Goal: Find specific page/section: Find specific page/section

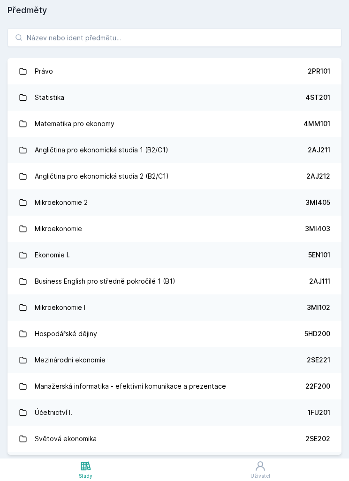
scroll to position [-1, 0]
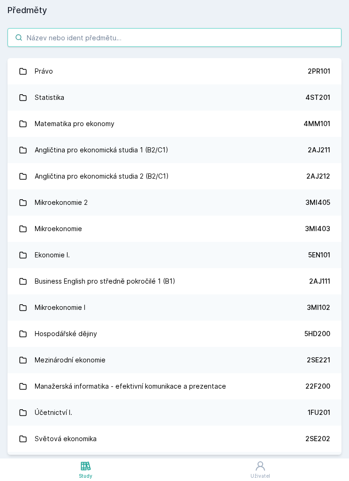
click at [31, 41] on input "search" at bounding box center [174, 37] width 334 height 19
type input "U"
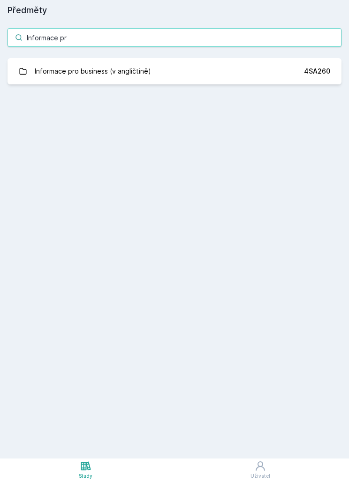
type input "Informace pr"
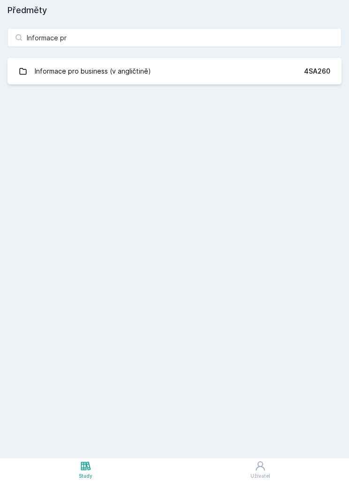
click at [70, 72] on div "Informace pro business (v angličtině)" at bounding box center [93, 71] width 116 height 19
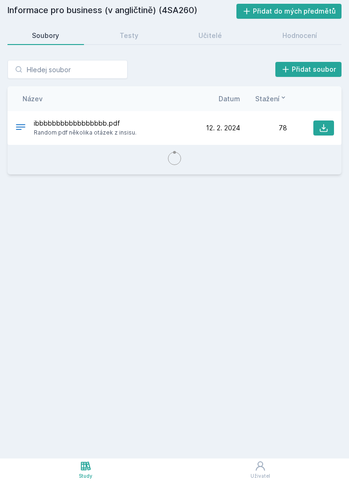
click at [214, 43] on link "Učitelé" at bounding box center [210, 35] width 73 height 19
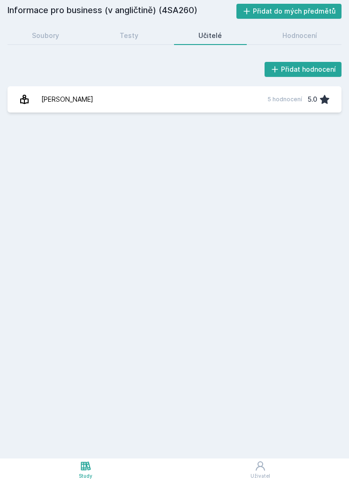
click at [312, 37] on div "Hodnocení" at bounding box center [299, 35] width 35 height 9
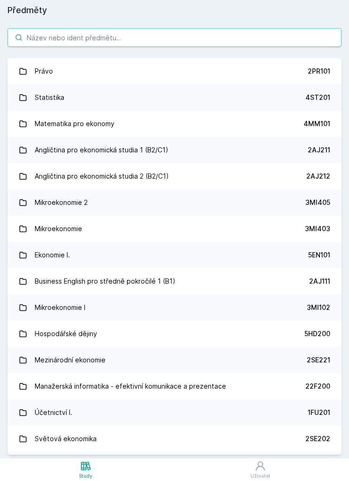
click at [42, 45] on input "search" at bounding box center [174, 37] width 334 height 19
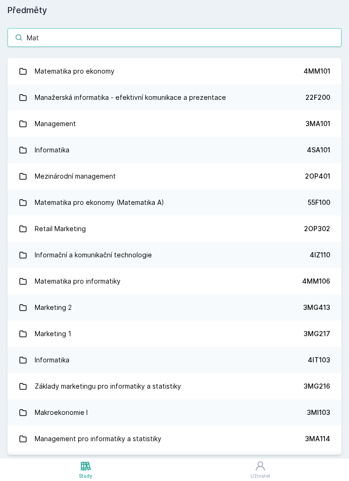
type input "Mate"
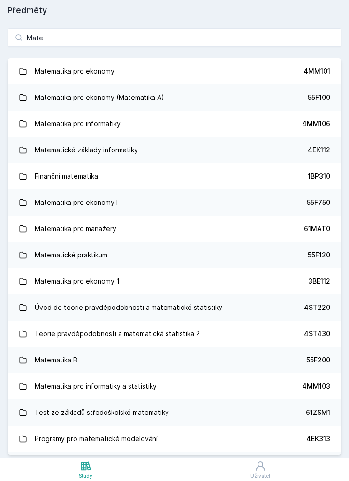
click at [83, 153] on div "Matematické základy informatiky" at bounding box center [86, 150] width 103 height 19
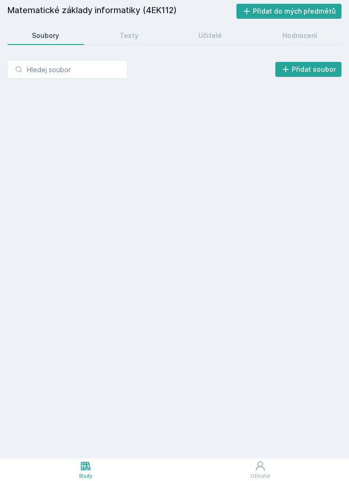
click at [289, 29] on link "Hodnocení" at bounding box center [300, 35] width 84 height 19
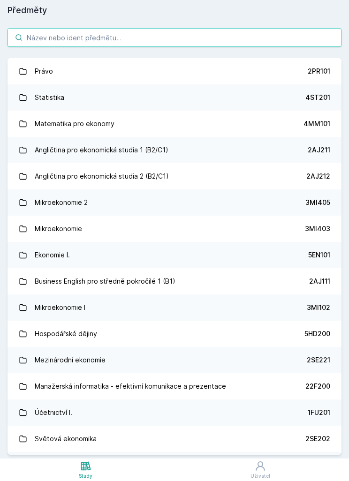
click at [34, 37] on input "search" at bounding box center [174, 37] width 334 height 19
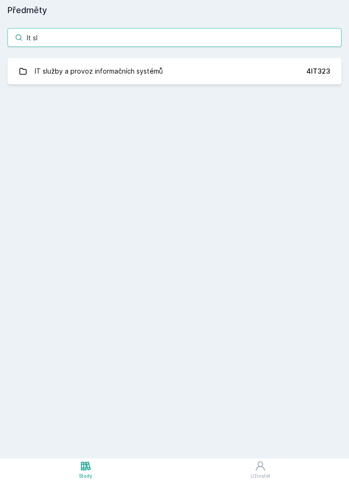
type input "It slu"
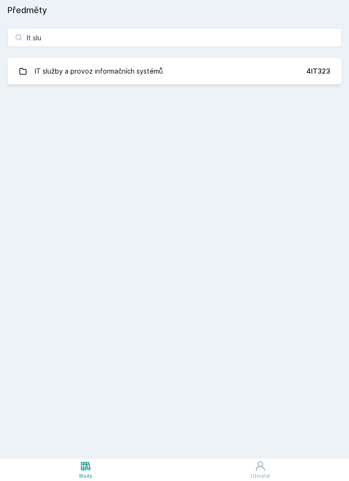
click at [257, 78] on link "IT služby a provoz informačních systémů 4IT323" at bounding box center [174, 71] width 334 height 26
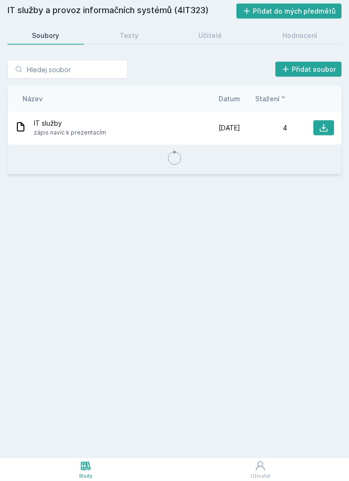
scroll to position [10, 0]
click at [312, 31] on div "Hodnocení" at bounding box center [299, 35] width 35 height 9
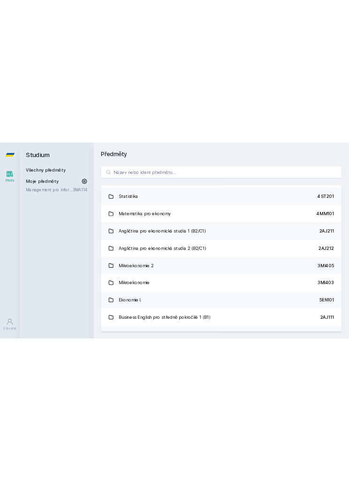
scroll to position [10, 0]
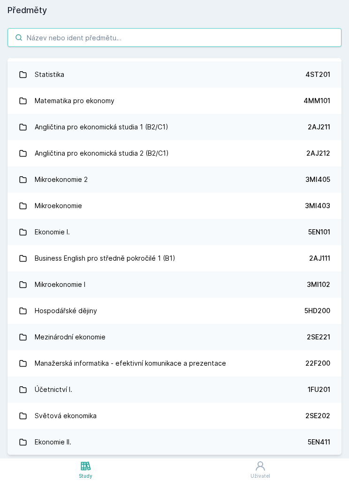
click at [153, 28] on input "search" at bounding box center [174, 37] width 334 height 19
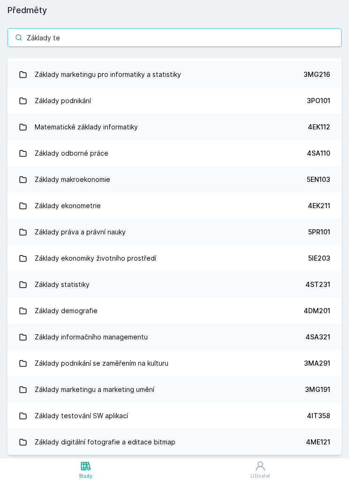
scroll to position [0, 0]
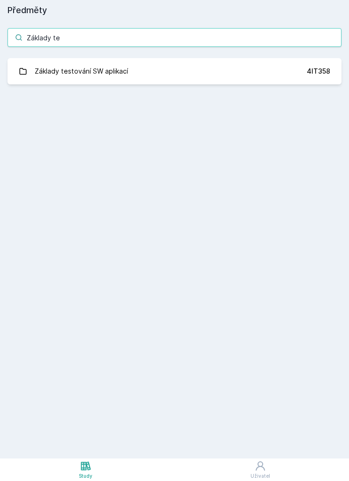
type input "Základy te"
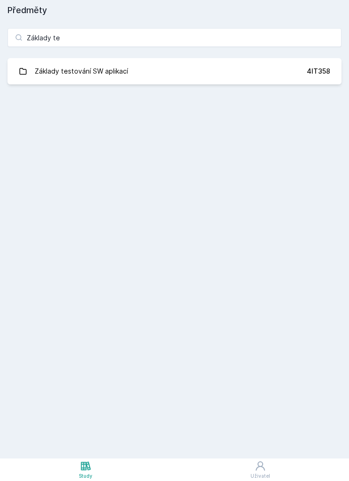
click at [277, 59] on link "Základy testování SW aplikací 4IT358" at bounding box center [174, 71] width 334 height 26
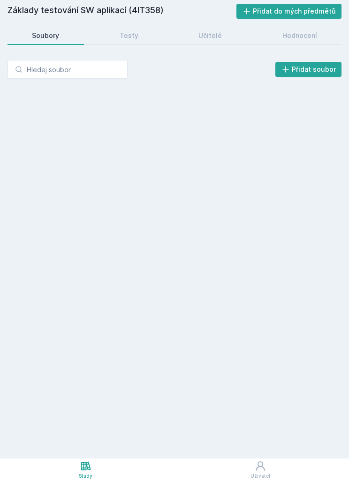
click at [309, 33] on link "Hodnocení" at bounding box center [300, 35] width 84 height 19
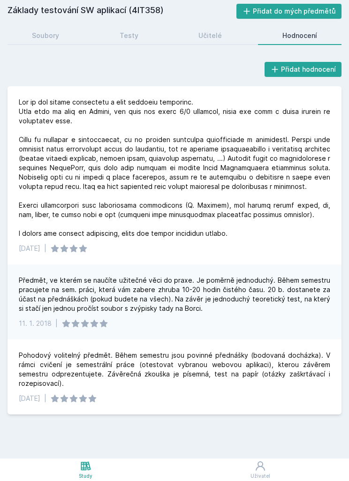
click at [30, 27] on link "Soubory" at bounding box center [45, 35] width 76 height 19
click at [37, 17] on h2 "Základy testování SW aplikací (4IT358)" at bounding box center [121, 11] width 229 height 15
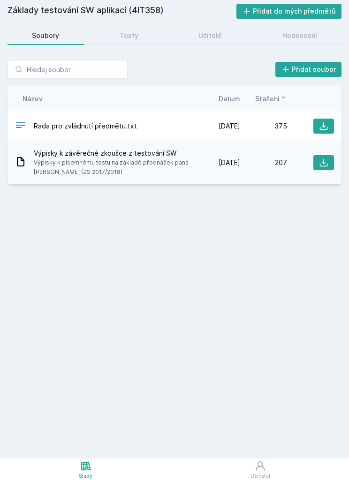
click at [29, 12] on h2 "Základy testování SW aplikací (4IT358)" at bounding box center [121, 11] width 229 height 15
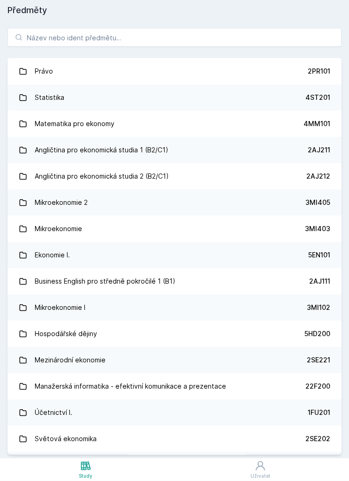
scroll to position [9, 0]
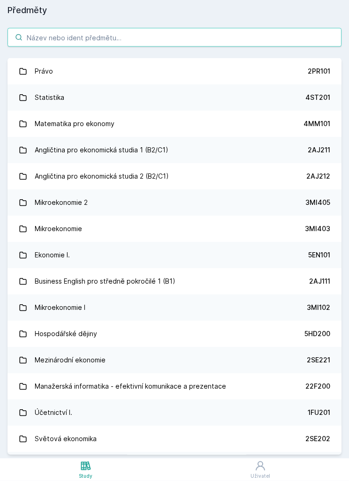
click at [258, 36] on input "search" at bounding box center [174, 37] width 334 height 19
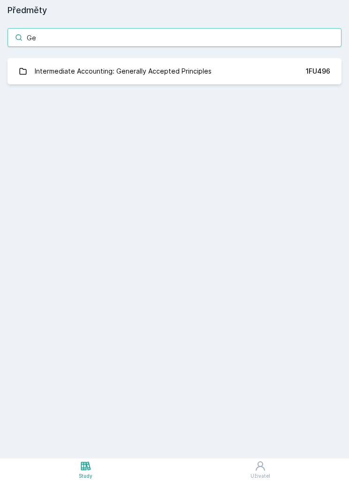
type input "G"
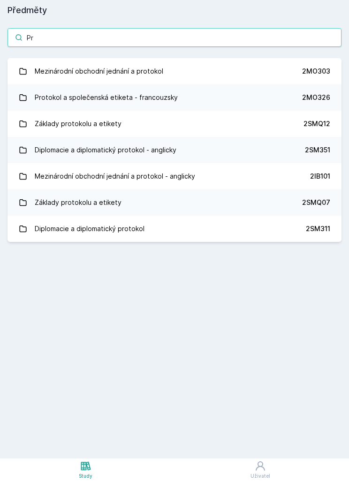
type input "P"
